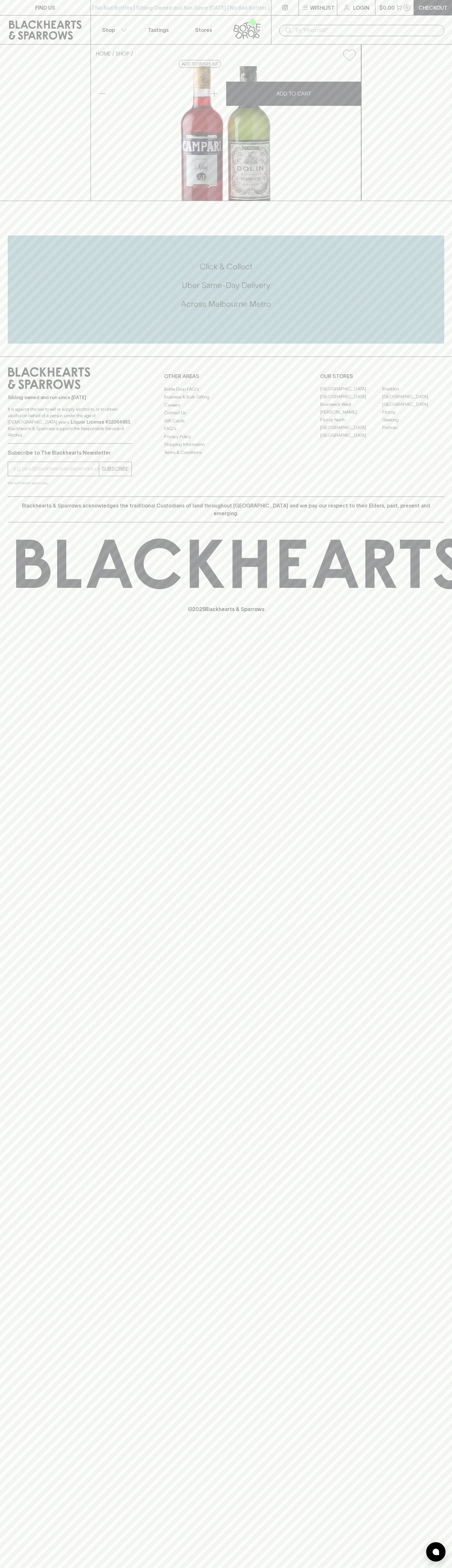
click at [2, 26] on link at bounding box center [45, 30] width 90 height 29
click at [422, 310] on div "Click & Collect Uber Same-Day Delivery Across [GEOGRAPHIC_DATA] Metro" at bounding box center [226, 285] width 436 height 49
click at [308, 1567] on html "FIND US | No Bad Bottles | Sibling Owned and Run Since [DATE] | No Bad Bottles …" at bounding box center [226, 784] width 452 height 1568
click at [30, 826] on div "FIND US | No Bad Bottles | Sibling Owned and Run Since [DATE] | No Bad Bottles …" at bounding box center [226, 784] width 452 height 1568
click at [413, 393] on link "Braddon" at bounding box center [413, 389] width 62 height 8
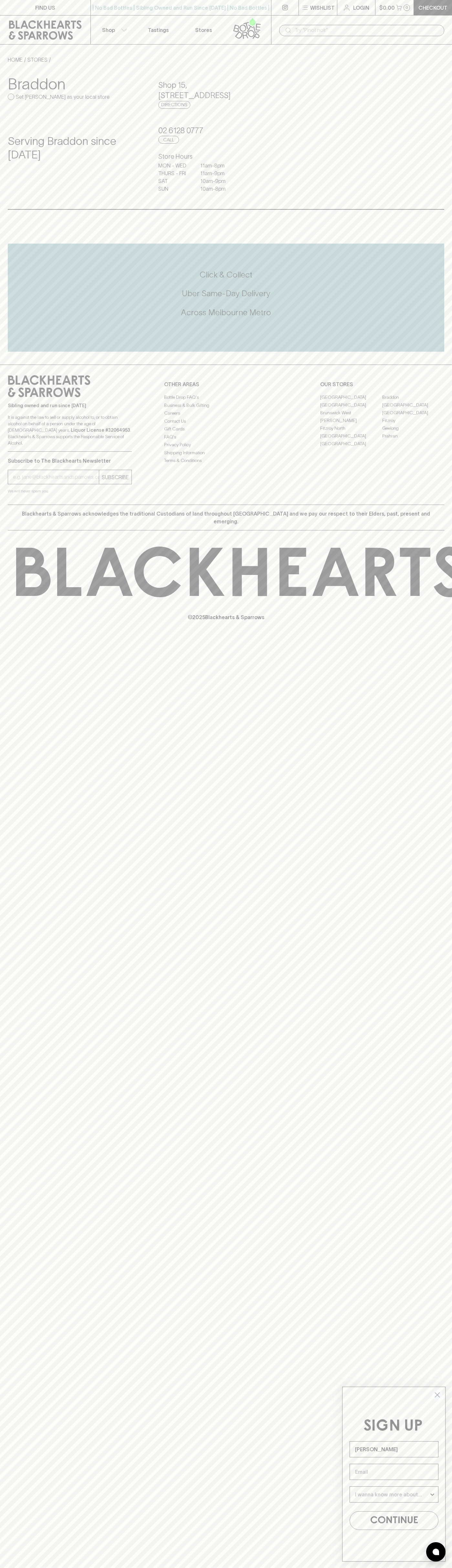
type input "John Smith"
